Goal: Information Seeking & Learning: Learn about a topic

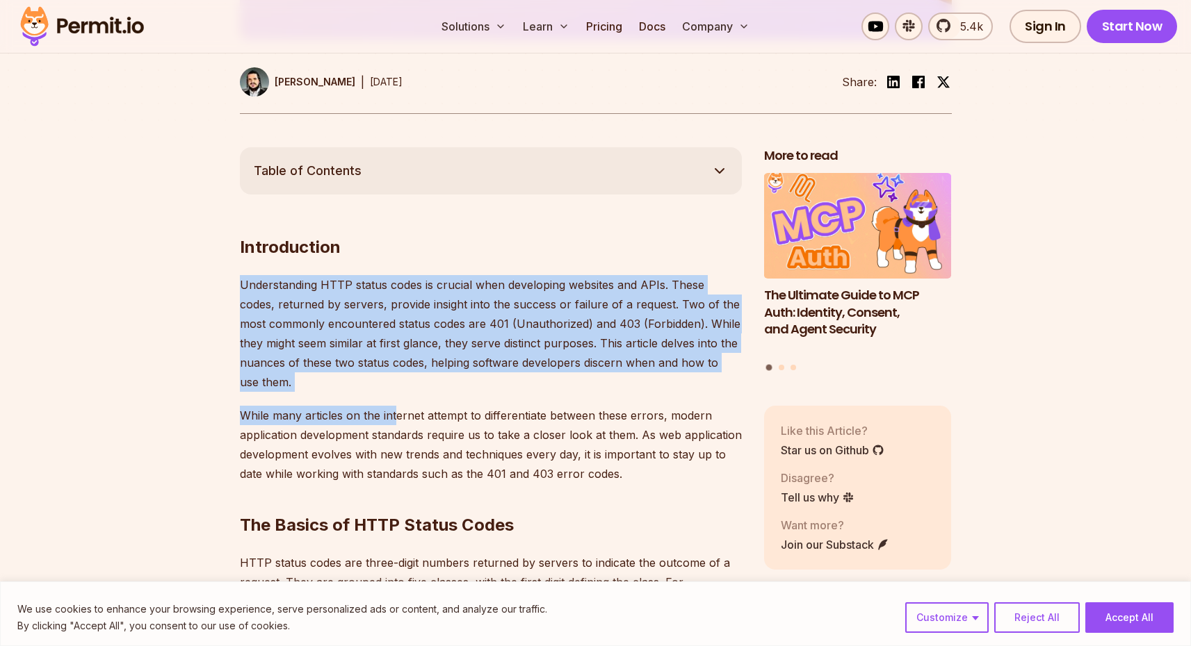
drag, startPoint x: 237, startPoint y: 284, endPoint x: 398, endPoint y: 423, distance: 212.9
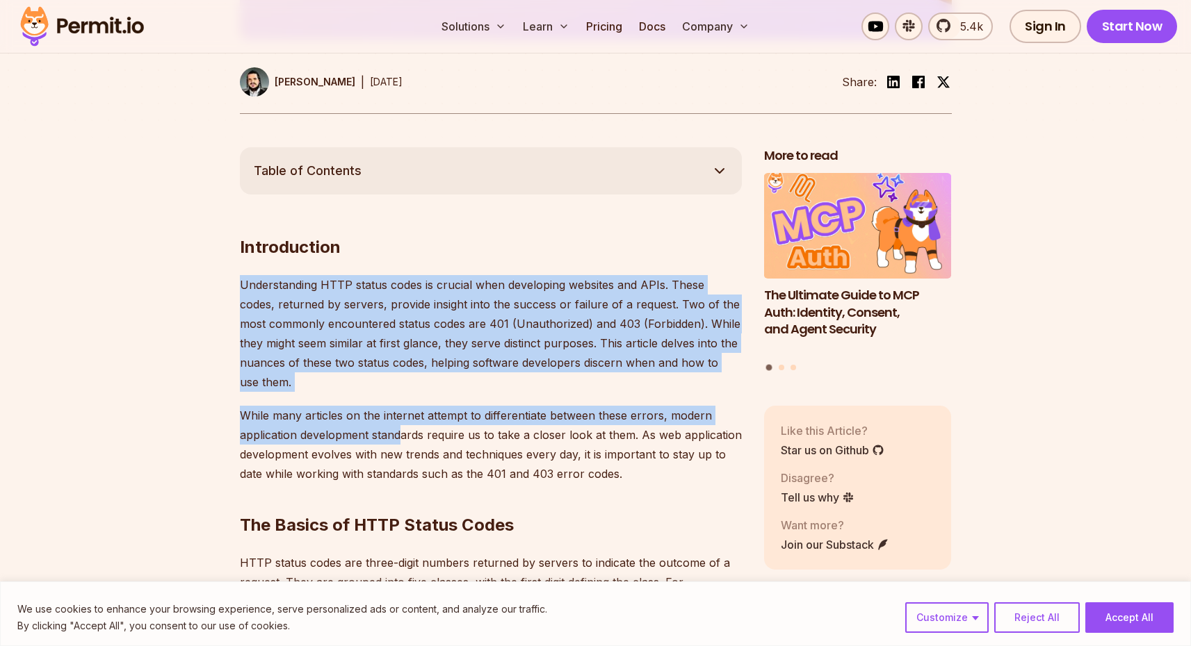
click at [398, 423] on p "While many articles on the internet attempt to differentiate between these erro…" at bounding box center [491, 445] width 502 height 78
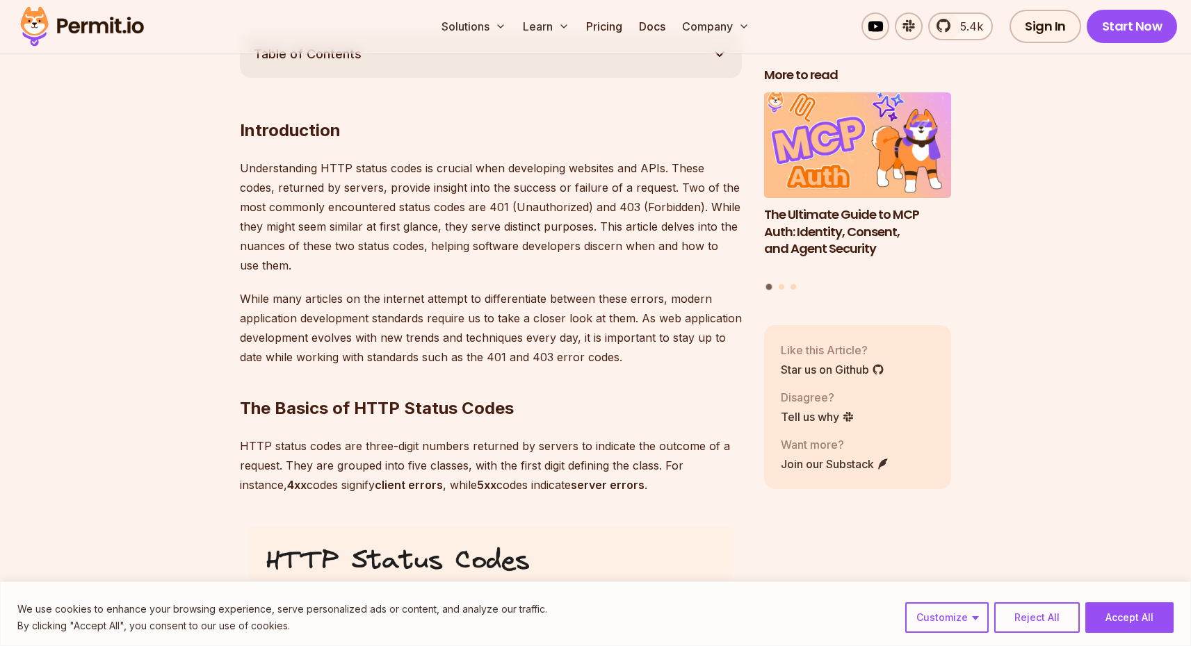
scroll to position [895, 0]
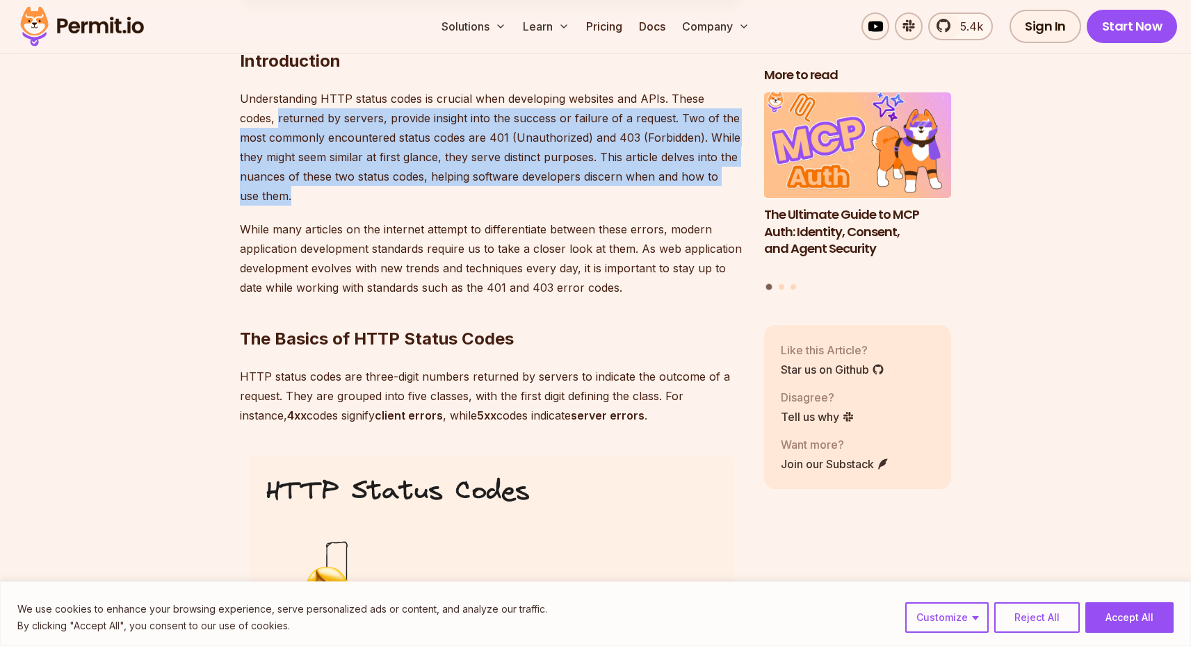
drag, startPoint x: 284, startPoint y: 194, endPoint x: 231, endPoint y: 118, distance: 92.0
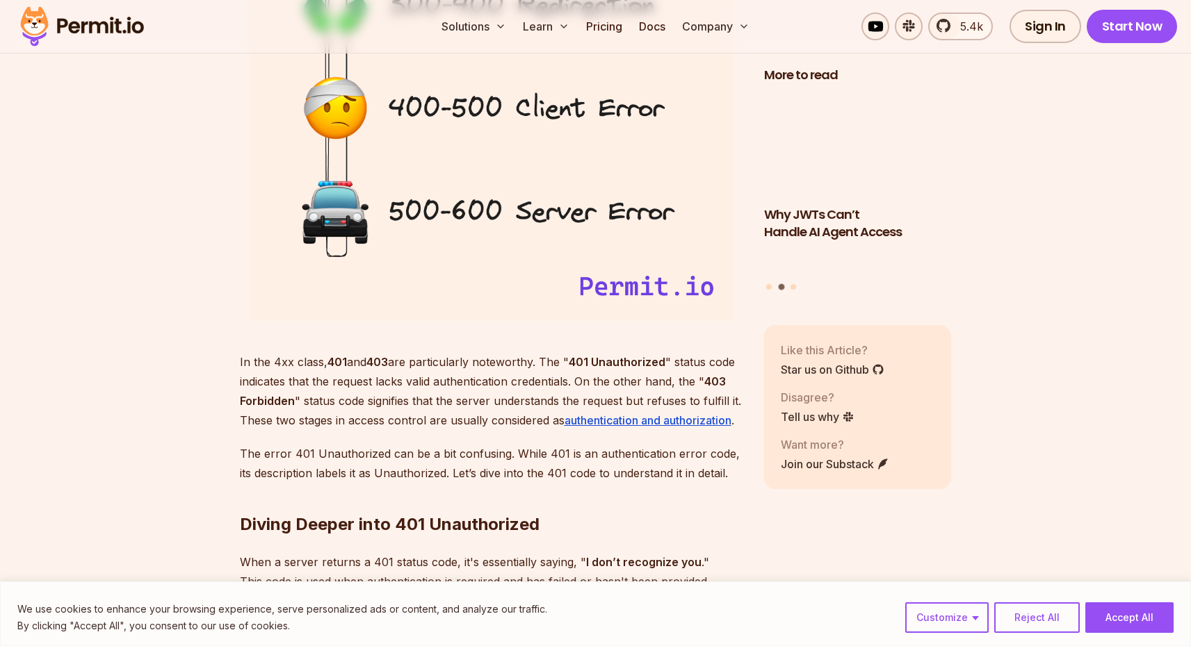
scroll to position [1803, 0]
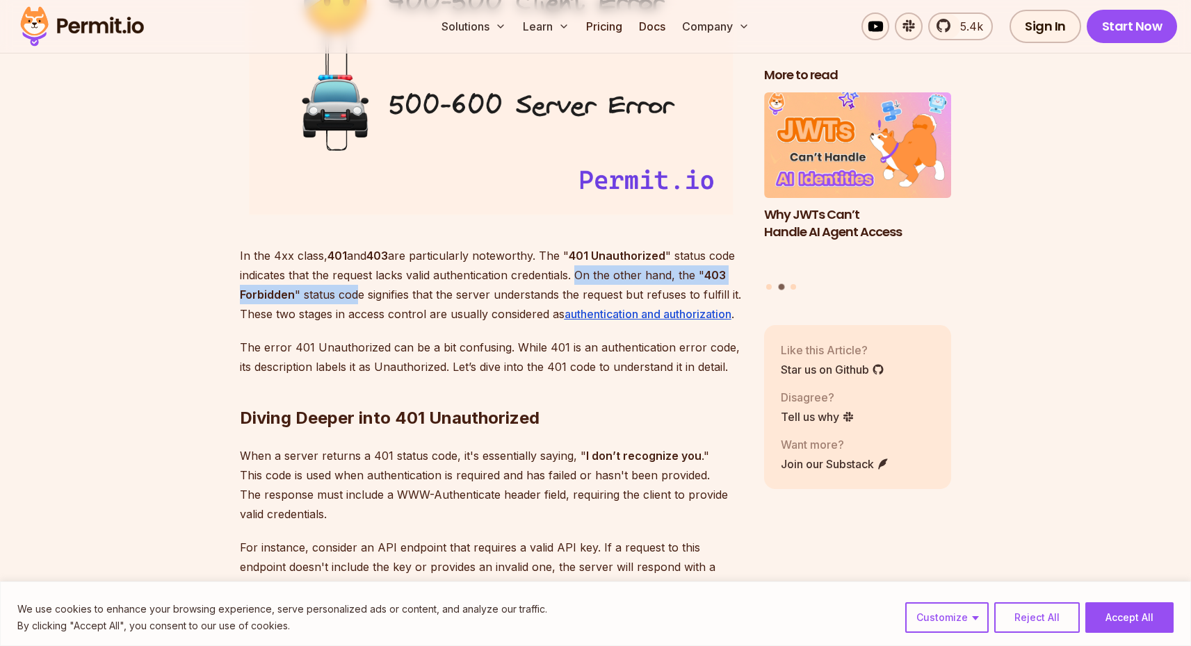
drag, startPoint x: 580, startPoint y: 273, endPoint x: 357, endPoint y: 295, distance: 224.2
click at [357, 295] on p "In the 4xx class, 401 and 403 are particularly noteworthy. The " 401 Unauthoriz…" at bounding box center [491, 285] width 502 height 78
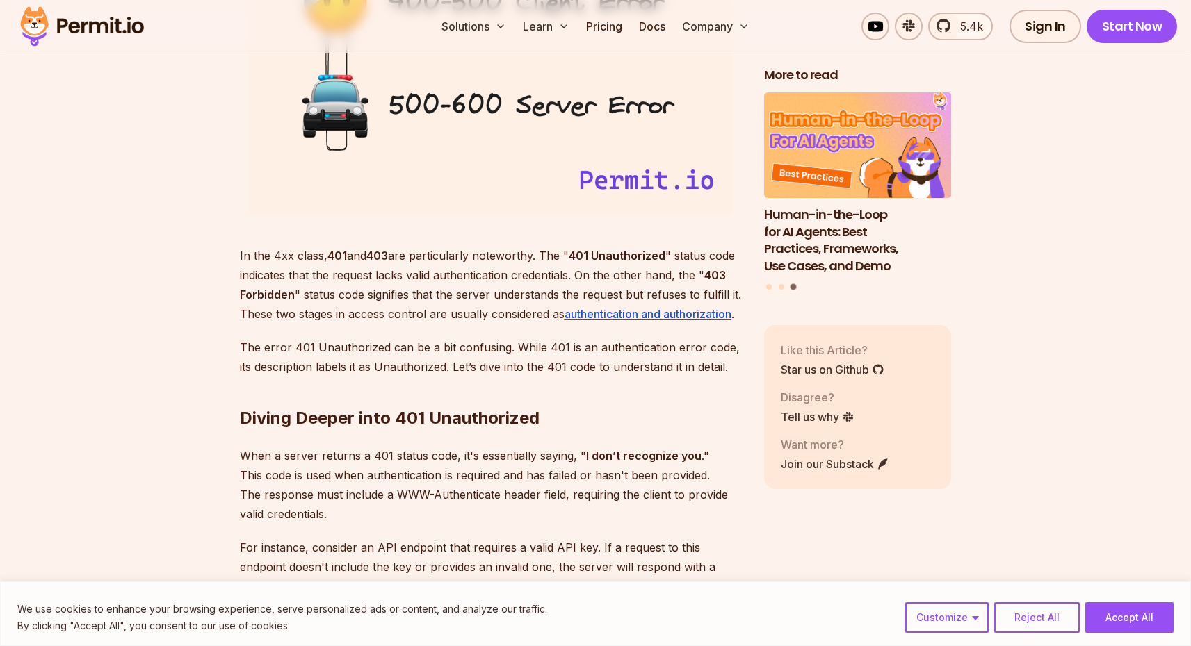
click at [431, 287] on p "In the 4xx class, 401 and 403 are particularly noteworthy. The " 401 Unauthoriz…" at bounding box center [491, 285] width 502 height 78
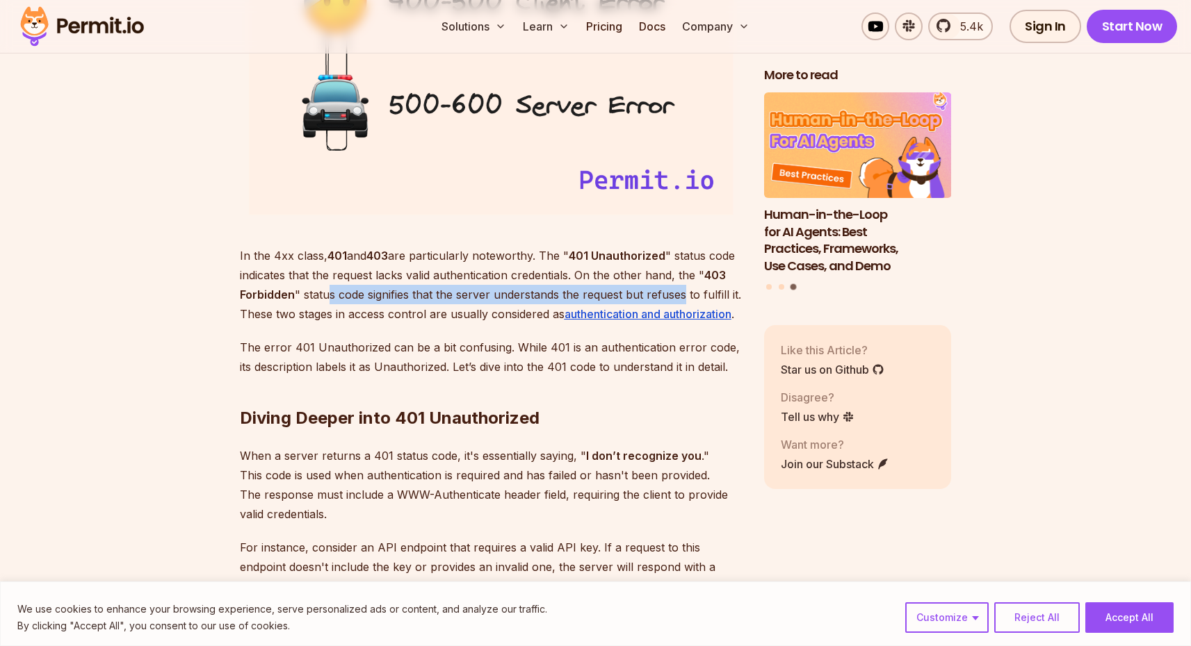
drag, startPoint x: 440, startPoint y: 293, endPoint x: 685, endPoint y: 289, distance: 244.7
click at [685, 289] on p "In the 4xx class, 401 and 403 are particularly noteworthy. The " 401 Unauthoriz…" at bounding box center [491, 285] width 502 height 78
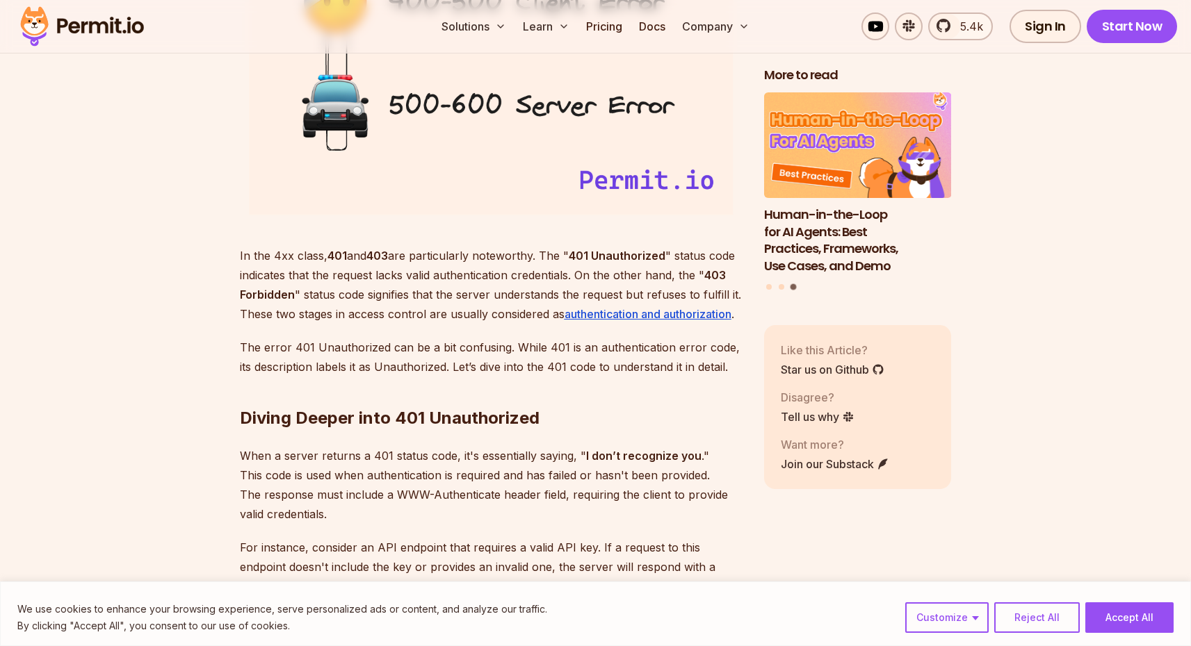
drag, startPoint x: 728, startPoint y: 291, endPoint x: 682, endPoint y: 288, distance: 46.0
click at [727, 291] on p "In the 4xx class, 401 and 403 are particularly noteworthy. The " 401 Unauthoriz…" at bounding box center [491, 285] width 502 height 78
drag, startPoint x: 619, startPoint y: 290, endPoint x: 743, endPoint y: 291, distance: 124.4
drag, startPoint x: 263, startPoint y: 309, endPoint x: 533, endPoint y: 313, distance: 270.4
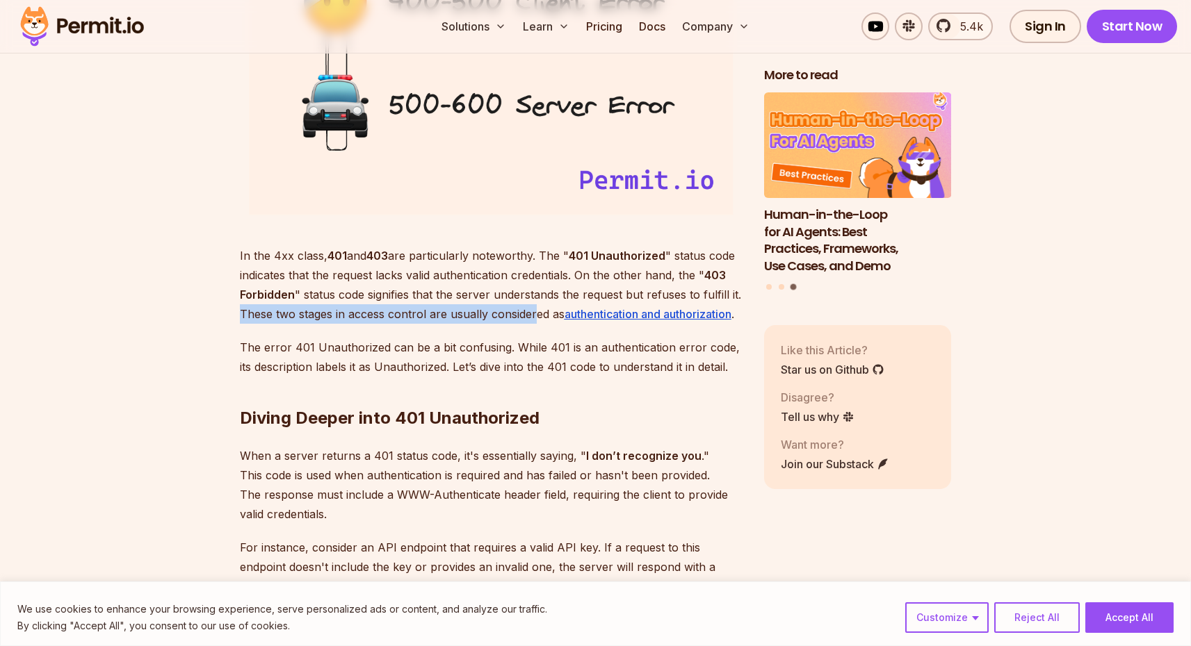
click at [513, 290] on p "In the 4xx class, 401 and 403 are particularly noteworthy. The " 401 Unauthoriz…" at bounding box center [491, 285] width 502 height 78
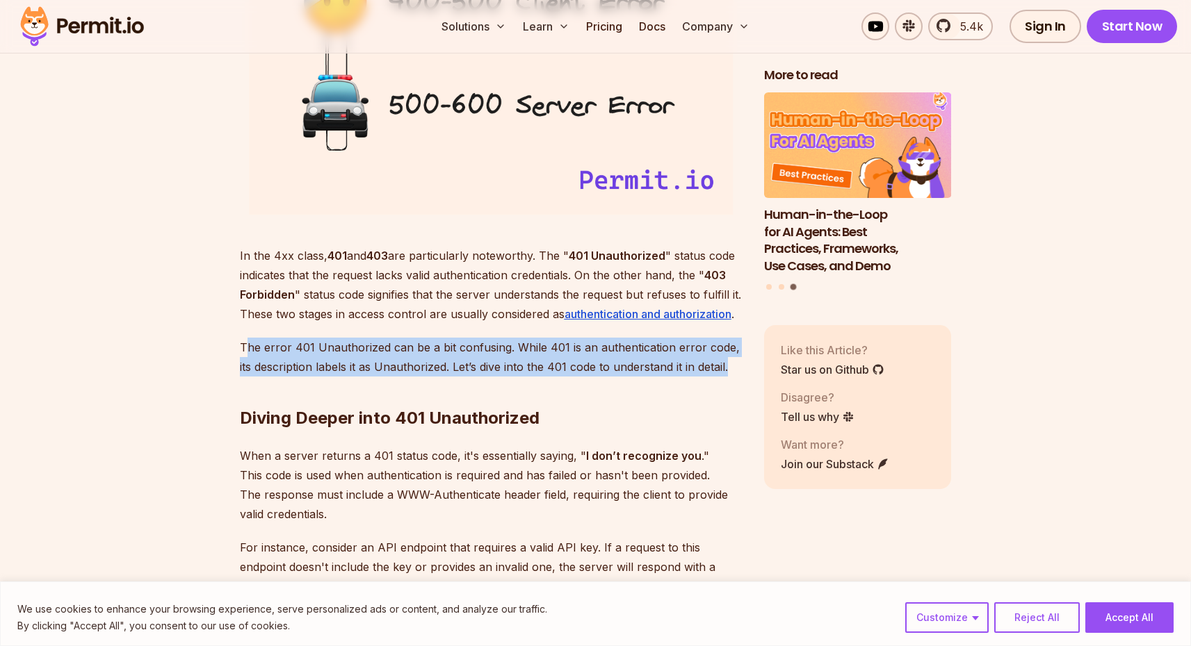
drag, startPoint x: 245, startPoint y: 343, endPoint x: 746, endPoint y: 366, distance: 501.0
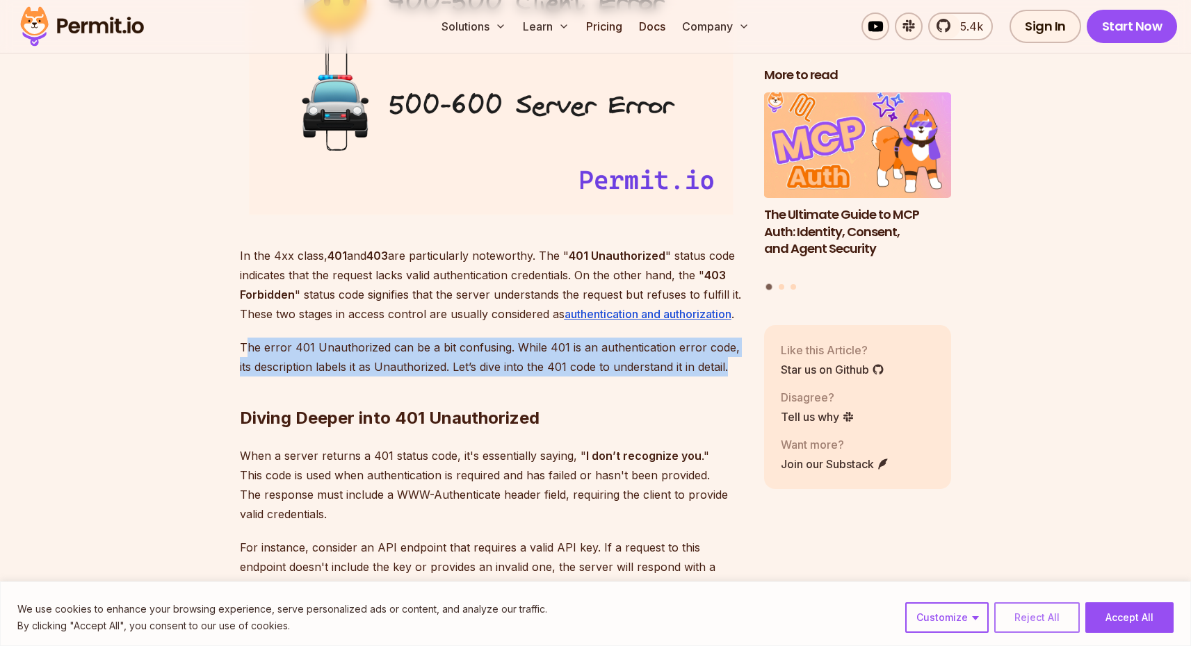
click at [1048, 617] on button "Reject All" at bounding box center [1036, 618] width 85 height 31
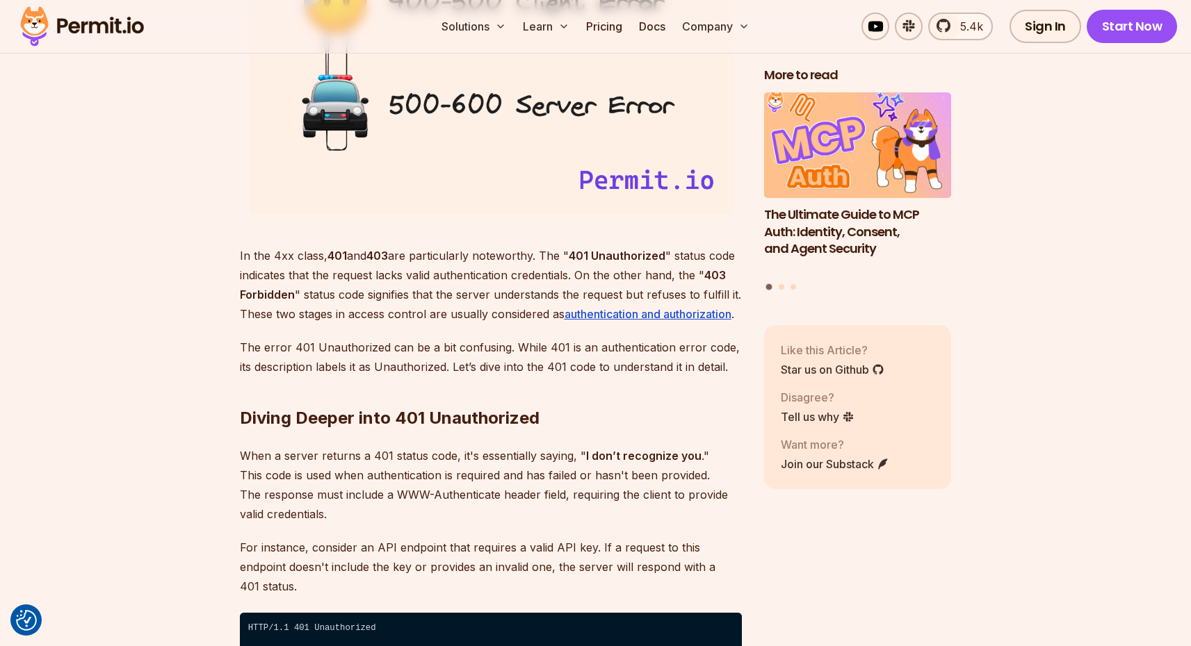
click at [489, 399] on h2 "Diving Deeper into 401 Unauthorized" at bounding box center [491, 391] width 502 height 78
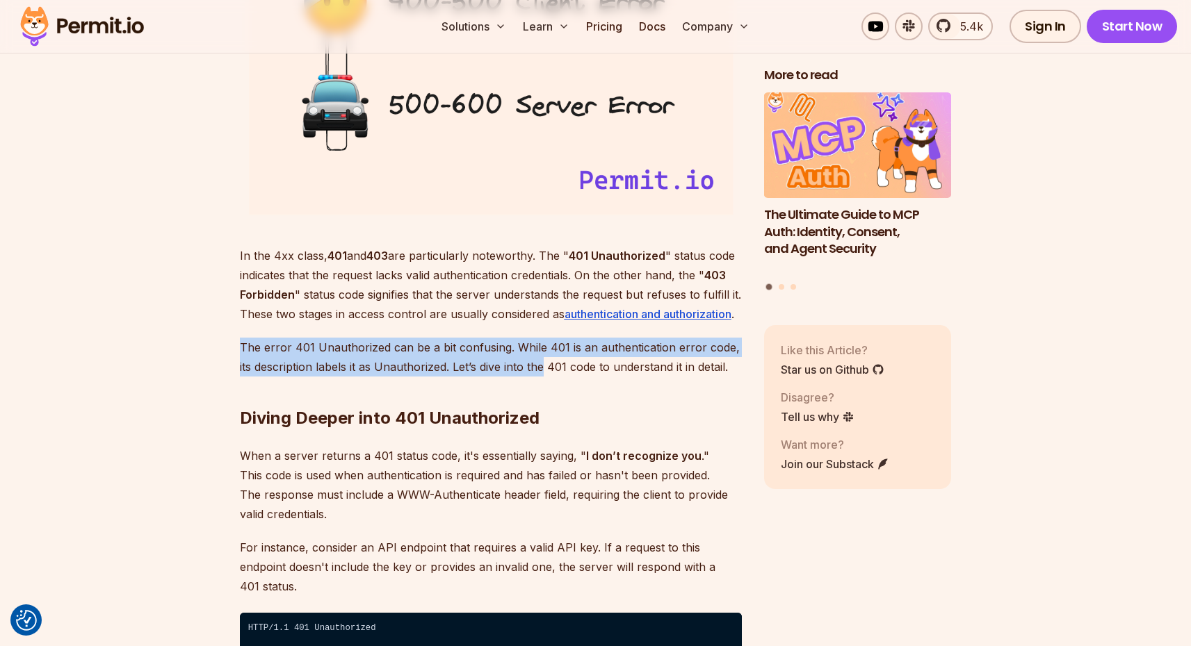
drag, startPoint x: 239, startPoint y: 343, endPoint x: 573, endPoint y: 368, distance: 335.3
click at [551, 368] on p "The error 401 Unauthorized can be a bit confusing. While 401 is an authenticati…" at bounding box center [491, 357] width 502 height 39
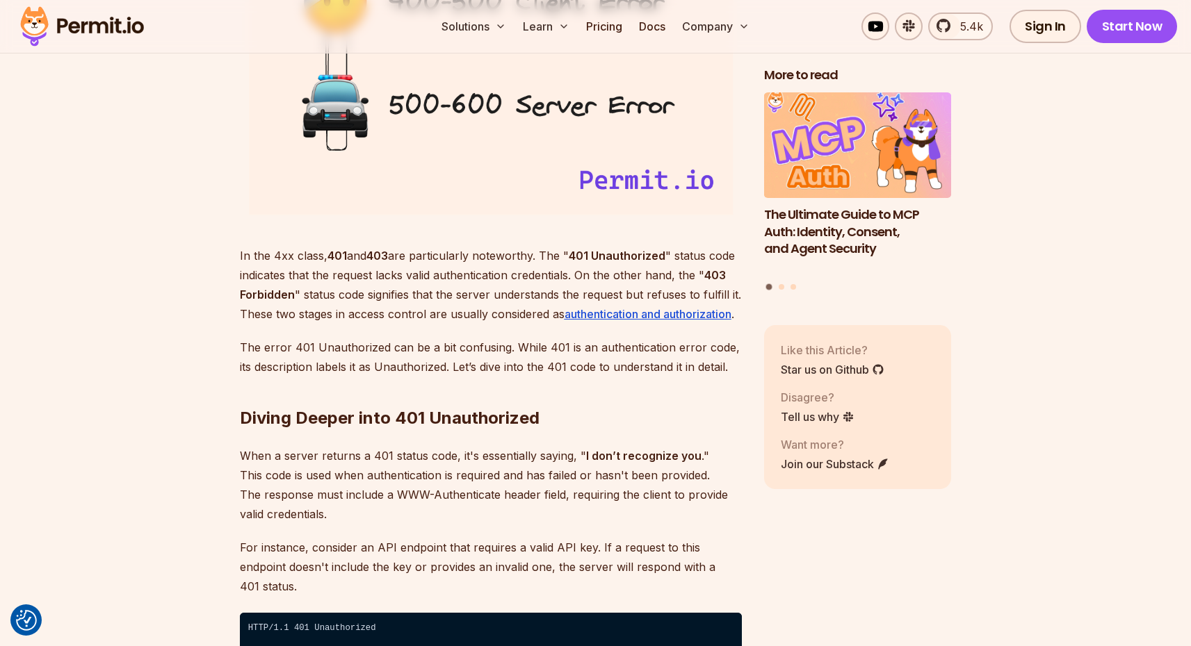
click at [589, 369] on p "The error 401 Unauthorized can be a bit confusing. While 401 is an authenticati…" at bounding box center [491, 357] width 502 height 39
drag, startPoint x: 602, startPoint y: 344, endPoint x: 696, endPoint y: 350, distance: 94.7
click at [696, 350] on p "The error 401 Unauthorized can be a bit confusing. While 401 is an authenticati…" at bounding box center [491, 357] width 502 height 39
drag, startPoint x: 260, startPoint y: 366, endPoint x: 421, endPoint y: 361, distance: 161.3
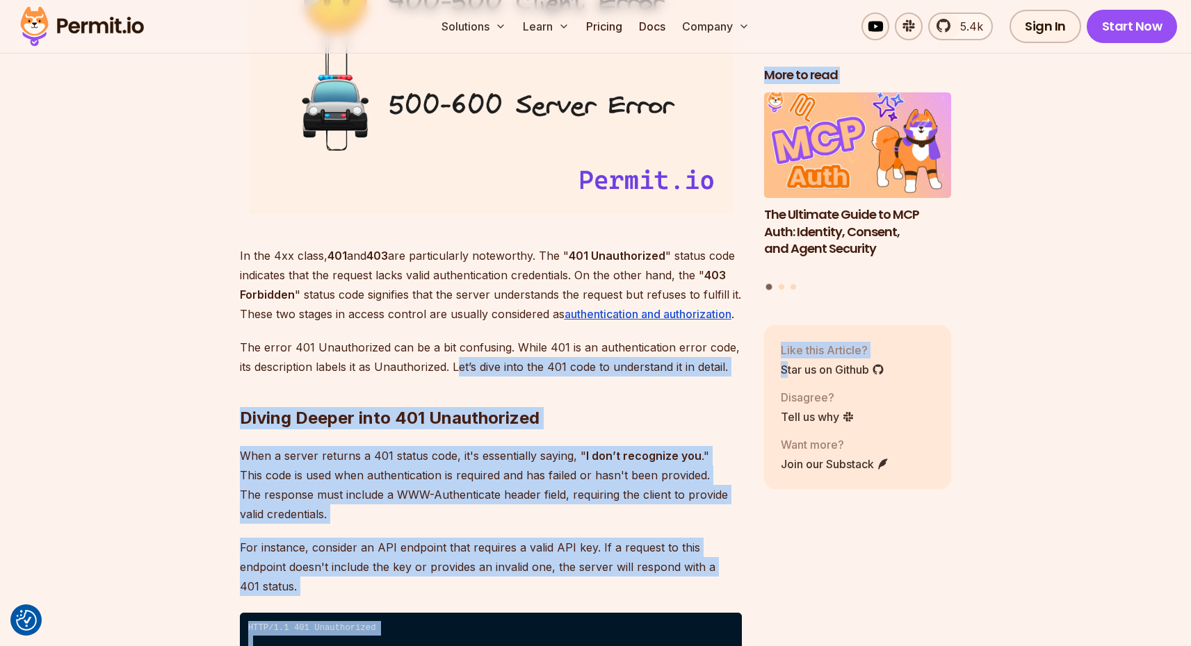
drag, startPoint x: 474, startPoint y: 364, endPoint x: 774, endPoint y: 368, distance: 299.6
click at [629, 360] on p "The error 401 Unauthorized can be a bit confusing. While 401 is an authenticati…" at bounding box center [491, 357] width 502 height 39
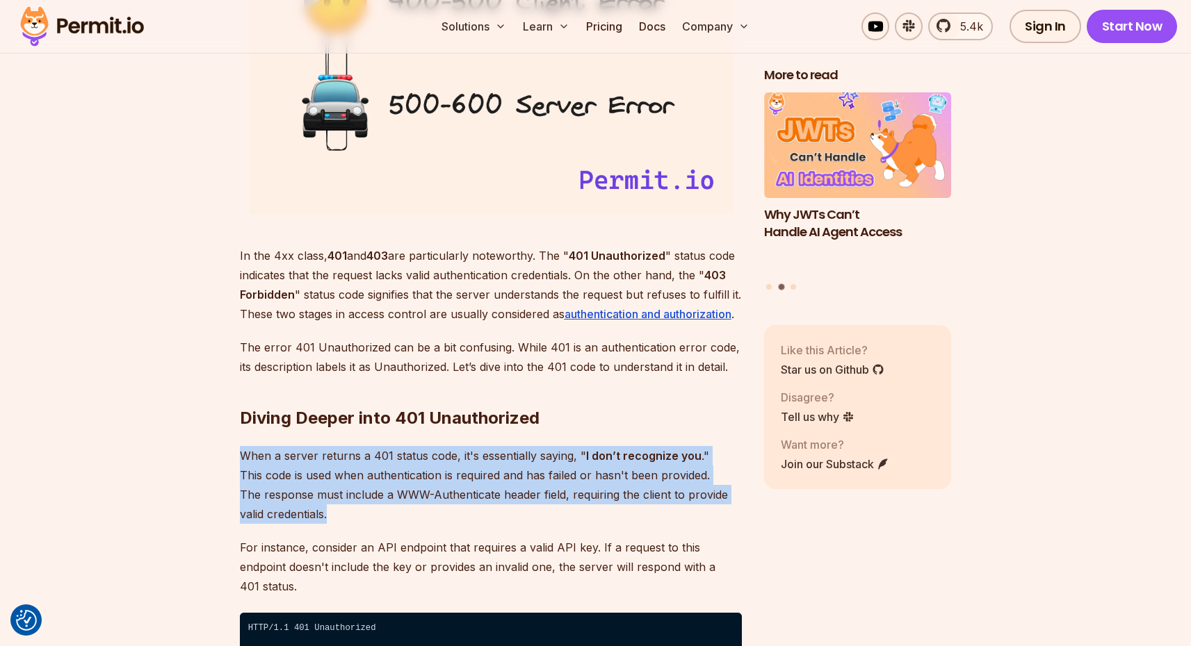
drag, startPoint x: 236, startPoint y: 451, endPoint x: 339, endPoint y: 516, distance: 122.1
click at [339, 516] on p "When a server returns a 401 status code, it's essentially saying, " I don’t rec…" at bounding box center [491, 485] width 502 height 78
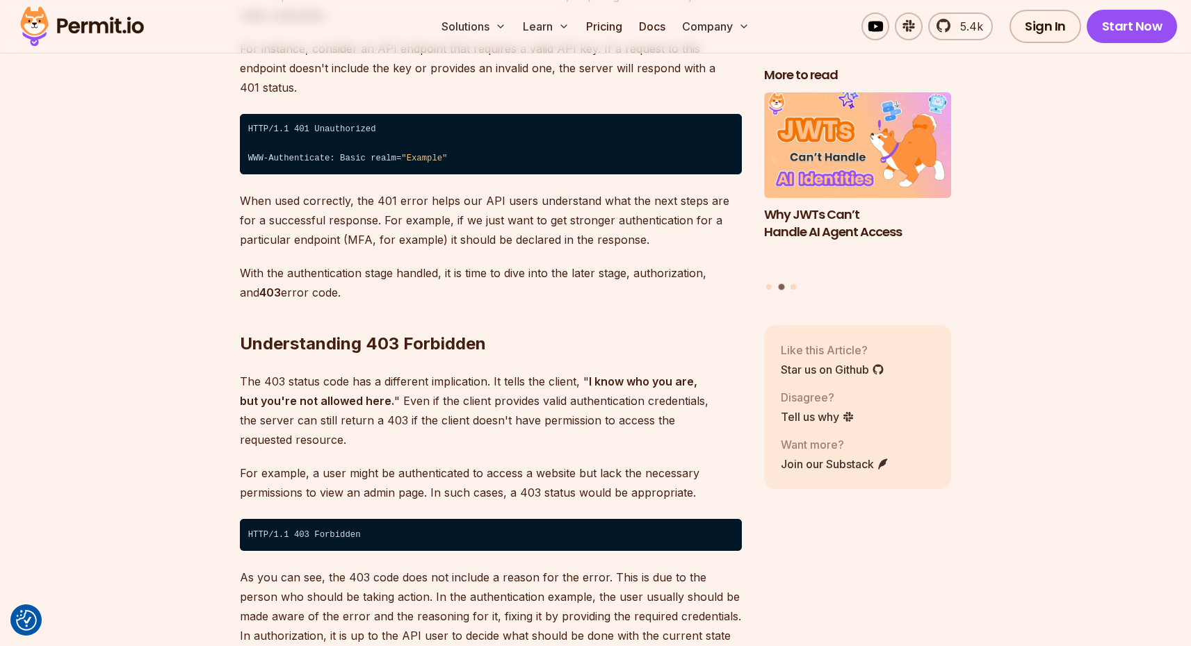
scroll to position [2436, 0]
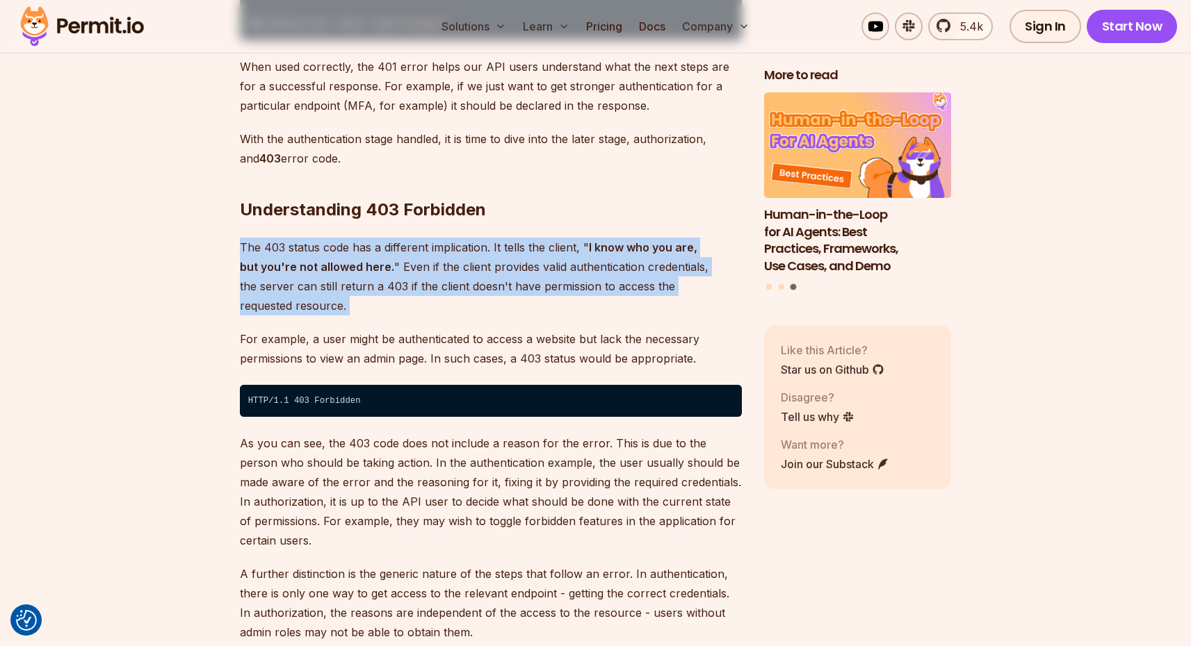
drag, startPoint x: 229, startPoint y: 225, endPoint x: 700, endPoint y: 282, distance: 474.7
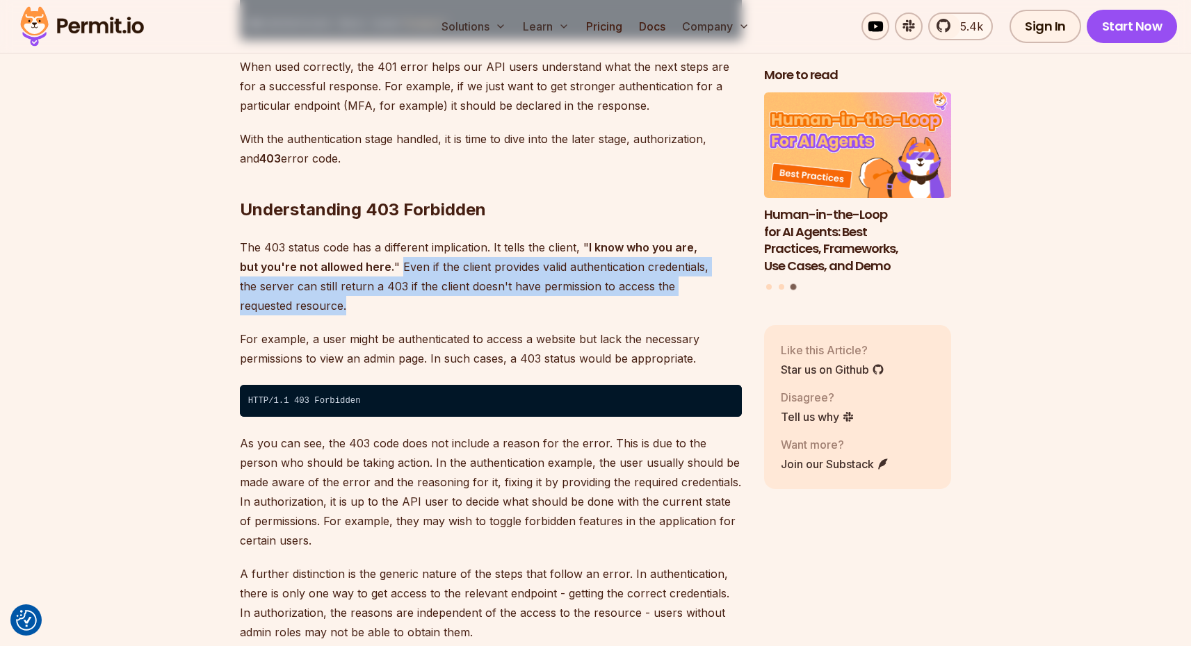
drag, startPoint x: 378, startPoint y: 243, endPoint x: 731, endPoint y: 265, distance: 353.8
click at [731, 265] on p "The 403 status code has a different implication. It tells the client, " I know …" at bounding box center [491, 277] width 502 height 78
click at [733, 265] on p "The 403 status code has a different implication. It tells the client, " I know …" at bounding box center [491, 277] width 502 height 78
drag, startPoint x: 731, startPoint y: 268, endPoint x: 380, endPoint y: 250, distance: 352.2
click at [380, 250] on p "The 403 status code has a different implication. It tells the client, " I know …" at bounding box center [491, 277] width 502 height 78
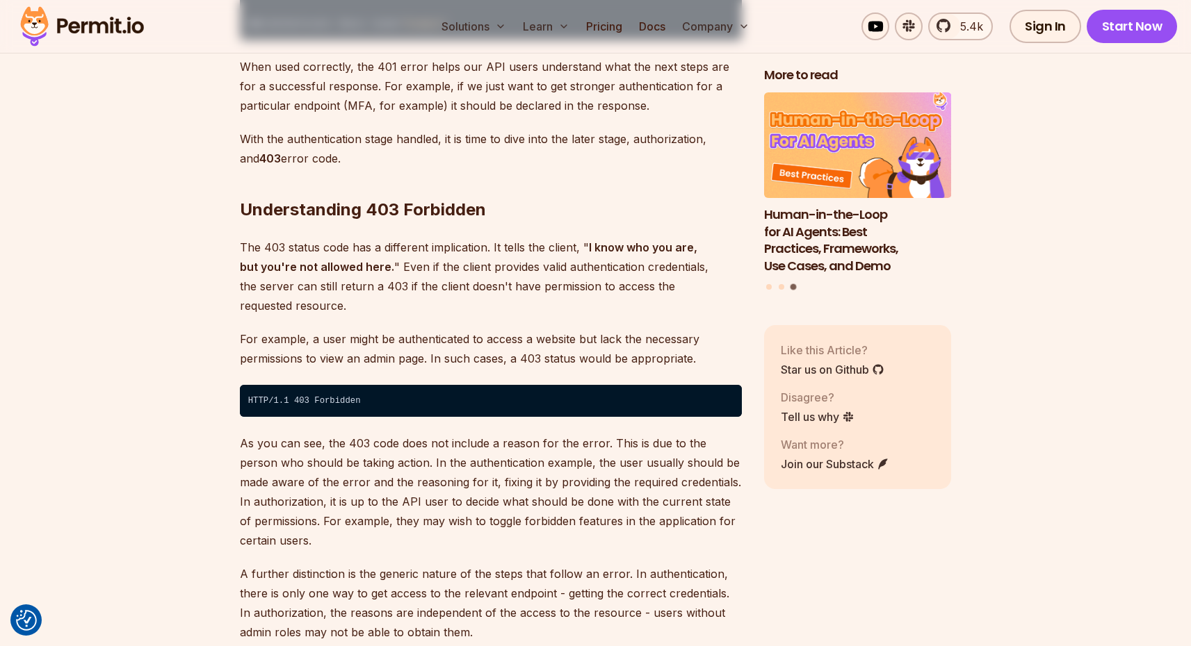
click at [381, 250] on p "The 403 status code has a different implication. It tells the client, " I know …" at bounding box center [491, 277] width 502 height 78
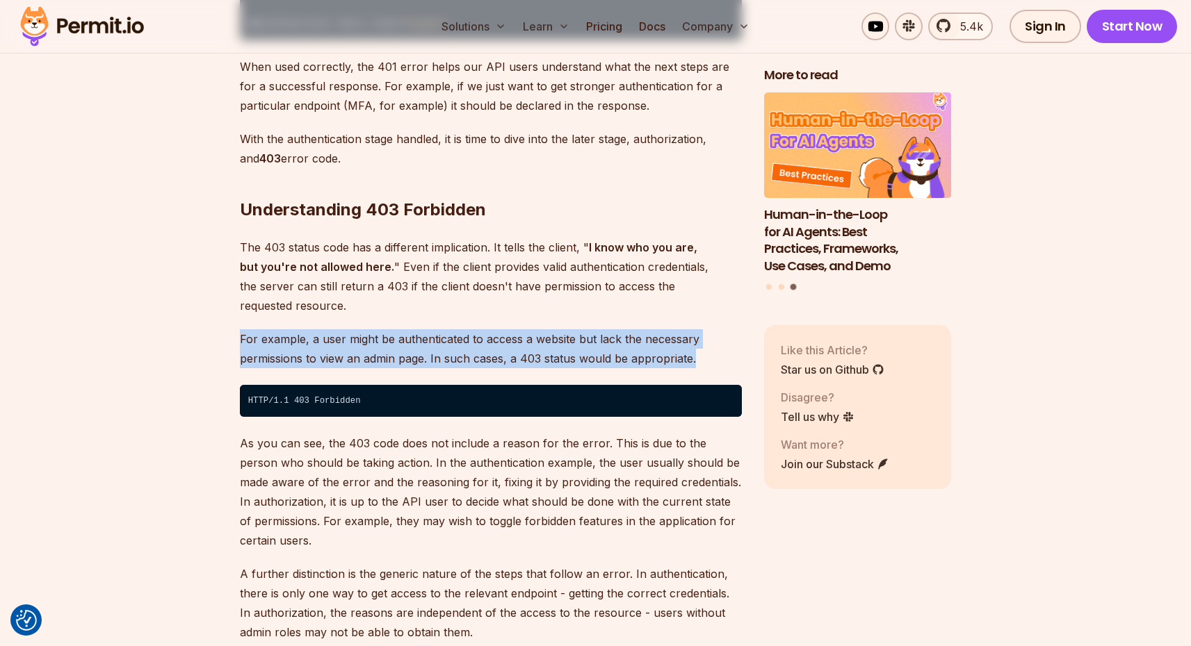
drag, startPoint x: 240, startPoint y: 293, endPoint x: 708, endPoint y: 315, distance: 468.3
click at [708, 329] on p "For example, a user might be authenticated to access a website but lack the nec…" at bounding box center [491, 348] width 502 height 39
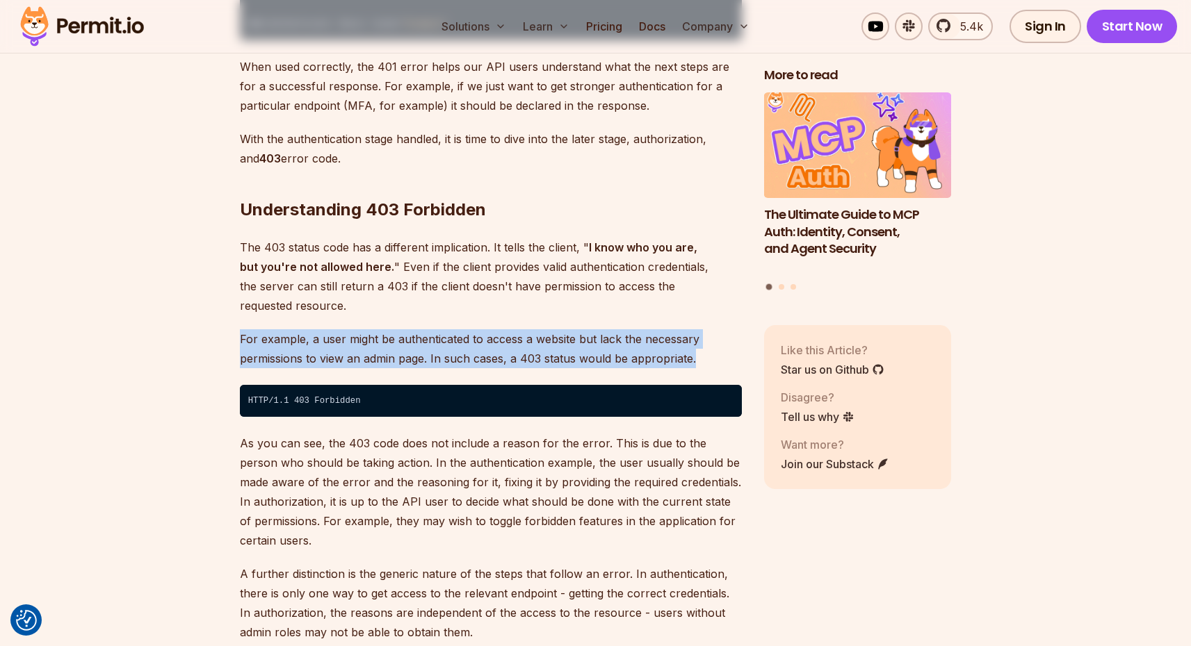
drag, startPoint x: 714, startPoint y: 314, endPoint x: 184, endPoint y: 303, distance: 530.5
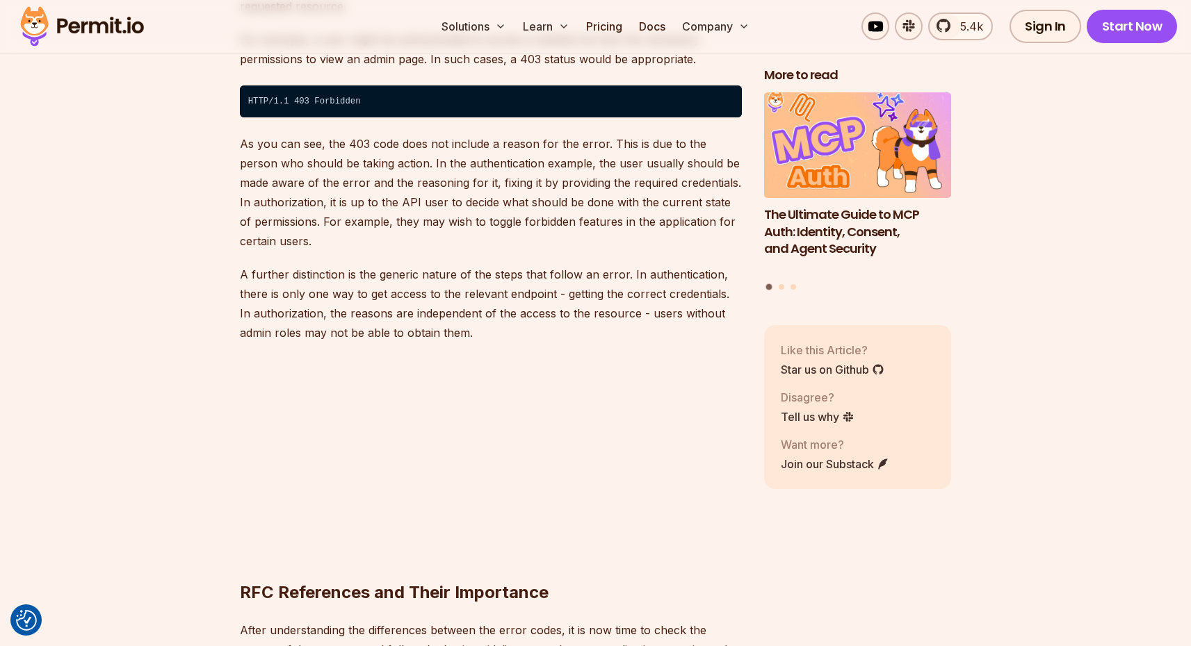
click at [596, 195] on p "As you can see, the 403 code does not include a reason for the error. This is d…" at bounding box center [491, 192] width 502 height 117
